Goal: Information Seeking & Learning: Understand process/instructions

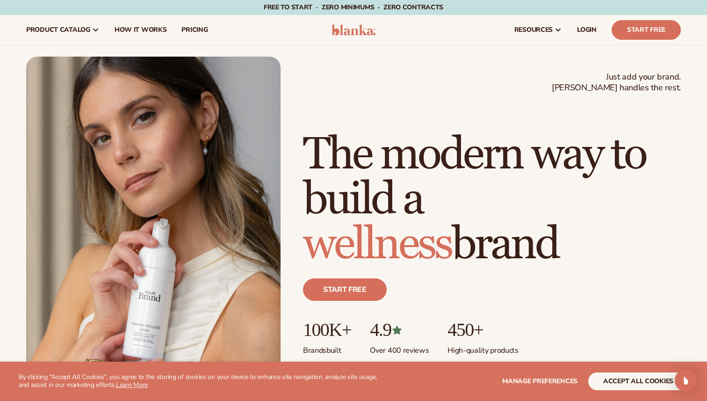
scroll to position [200, 0]
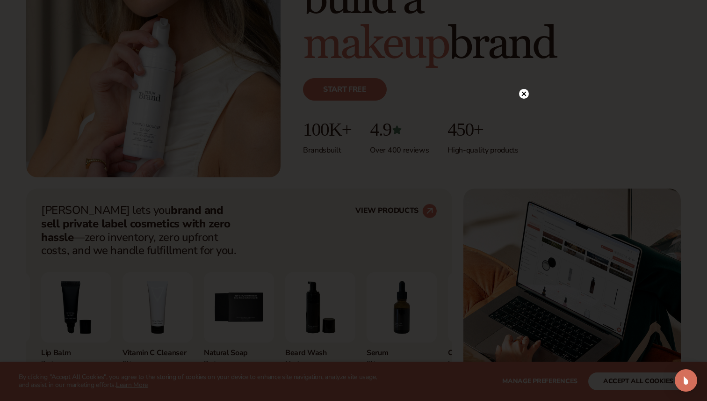
click at [523, 95] on circle at bounding box center [524, 94] width 10 height 10
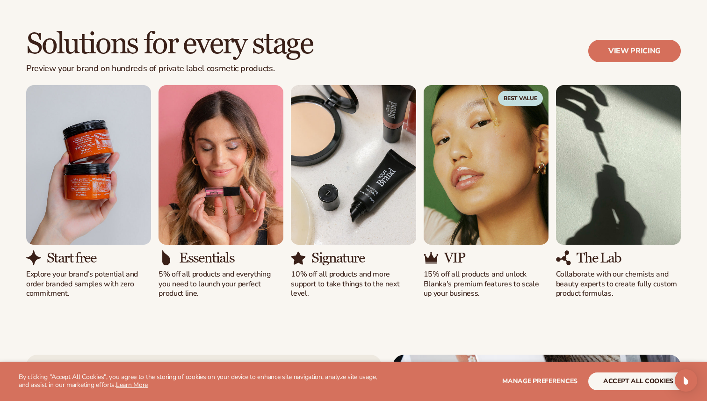
scroll to position [1152, 0]
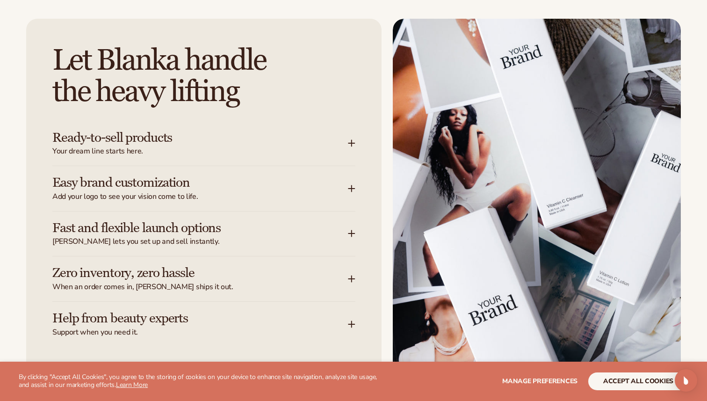
click at [239, 139] on h3 "Ready-to-sell products" at bounding box center [186, 138] width 268 height 15
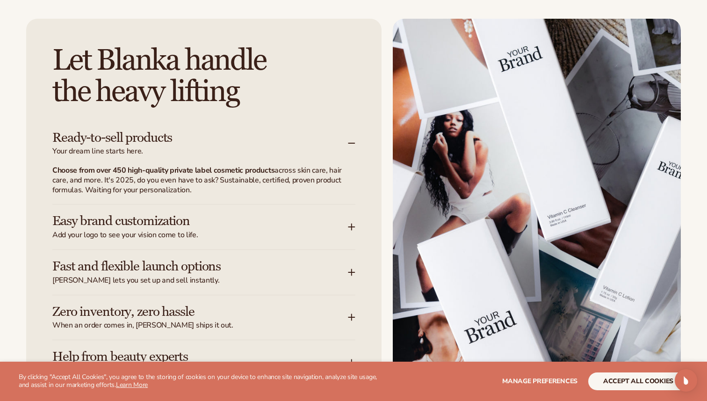
click at [239, 139] on h3 "Ready-to-sell products" at bounding box center [186, 138] width 268 height 15
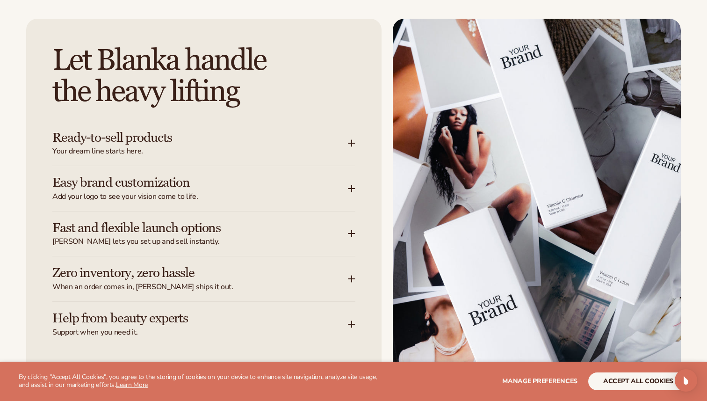
click at [197, 181] on h3 "Easy brand customization" at bounding box center [186, 182] width 268 height 15
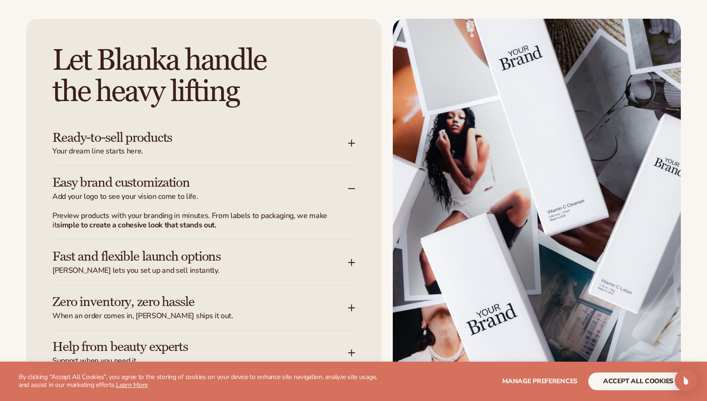
click at [197, 181] on h3 "Easy brand customization" at bounding box center [186, 182] width 268 height 15
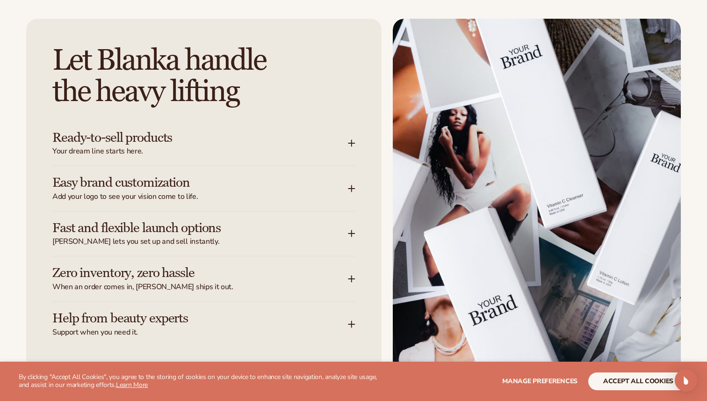
click at [188, 235] on h3 "Fast and flexible launch options" at bounding box center [186, 228] width 268 height 15
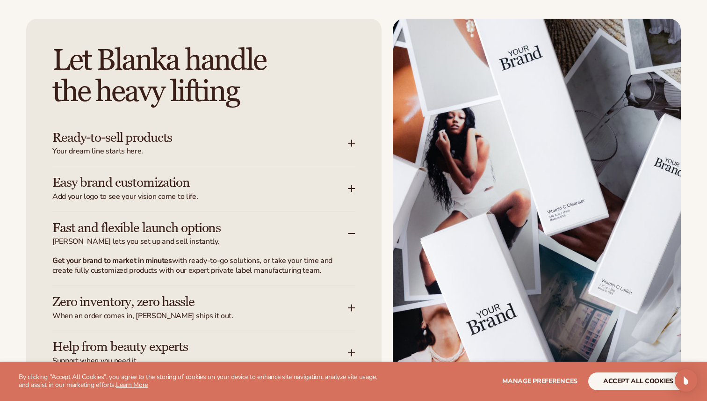
click at [188, 235] on h3 "Fast and flexible launch options" at bounding box center [186, 228] width 268 height 15
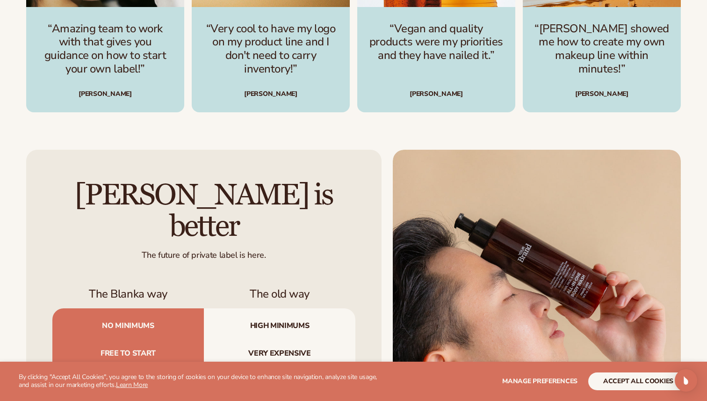
scroll to position [2943, 0]
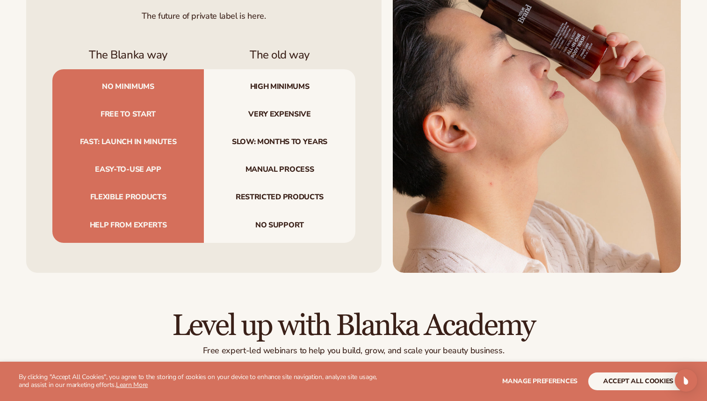
click at [292, 69] on span "High minimums" at bounding box center [280, 84] width 152 height 31
click at [287, 70] on span "High minimums" at bounding box center [280, 84] width 152 height 31
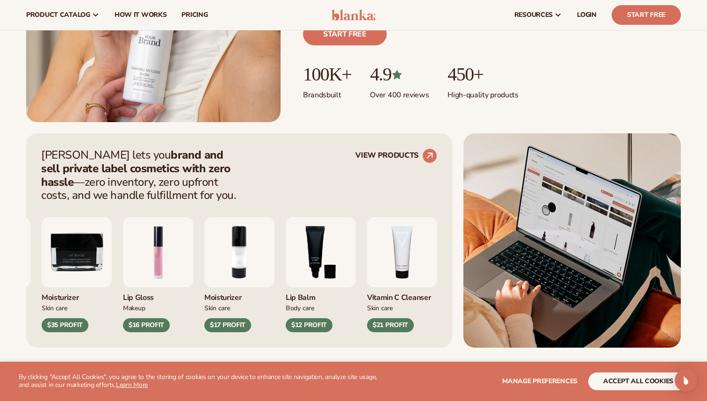
scroll to position [0, 0]
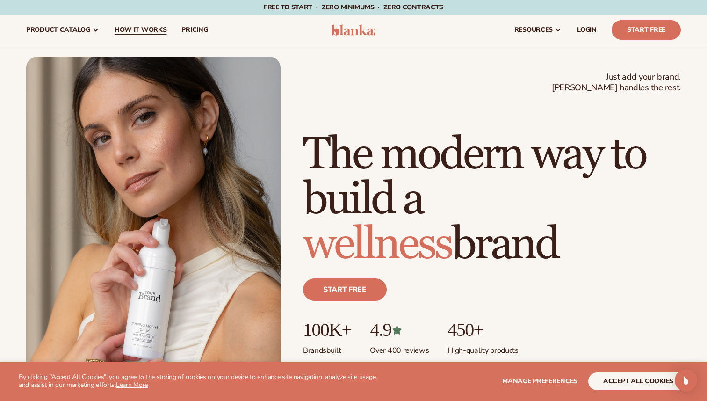
click at [142, 21] on link "How It Works" at bounding box center [140, 30] width 67 height 30
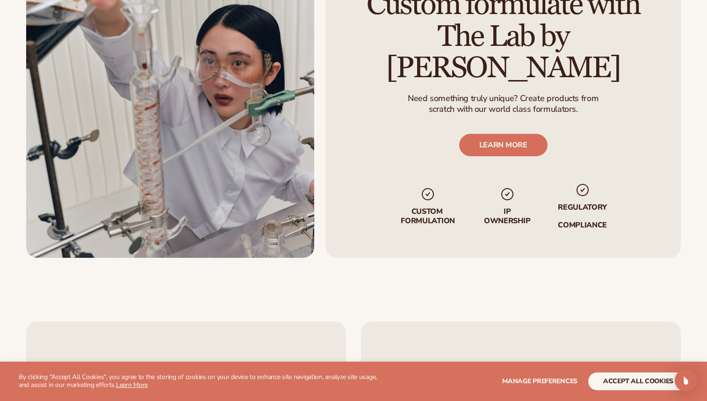
scroll to position [1933, 0]
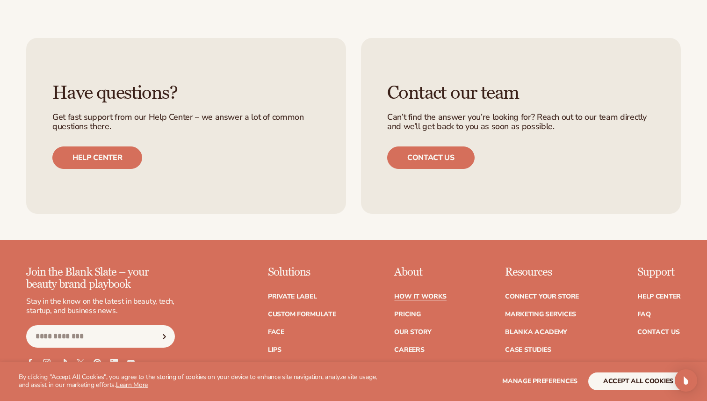
click at [85, 137] on div "Have questions? Get fast support from our Help Center – we answer a lot of comm…" at bounding box center [186, 126] width 320 height 176
click at [101, 159] on link "Help center" at bounding box center [97, 157] width 90 height 22
